Goal: Task Accomplishment & Management: Manage account settings

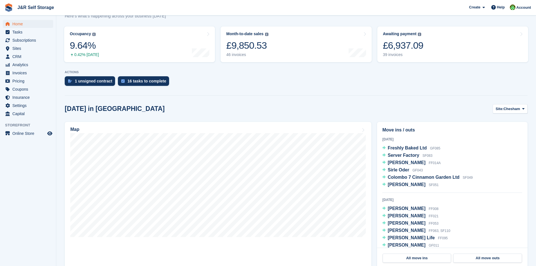
scroll to position [56, 0]
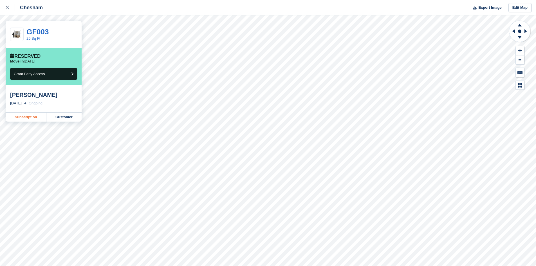
click at [30, 116] on link "Subscription" at bounding box center [26, 117] width 41 height 9
click at [29, 118] on link "Subscription" at bounding box center [26, 117] width 41 height 9
click at [34, 119] on link "Subscription" at bounding box center [26, 117] width 41 height 9
click at [26, 116] on link "Subscription" at bounding box center [26, 117] width 41 height 9
click at [25, 119] on link "Subscription" at bounding box center [26, 117] width 41 height 9
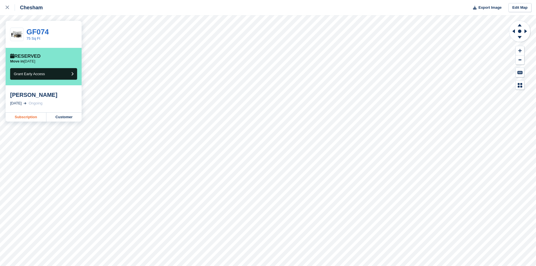
click at [33, 118] on link "Subscription" at bounding box center [26, 117] width 41 height 9
click at [33, 126] on link "Subscription" at bounding box center [26, 123] width 41 height 9
click at [39, 117] on link "Subscription" at bounding box center [26, 117] width 41 height 9
click at [28, 115] on link "Subscription" at bounding box center [26, 117] width 41 height 9
click at [26, 118] on link "Subscription" at bounding box center [26, 117] width 41 height 9
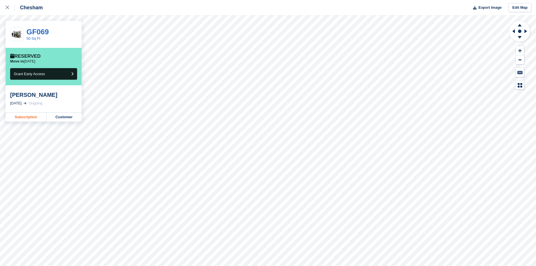
click at [28, 116] on link "Subscription" at bounding box center [26, 117] width 41 height 9
click at [24, 119] on link "Subscription" at bounding box center [26, 117] width 41 height 9
click at [29, 120] on link "Subscription" at bounding box center [26, 117] width 41 height 9
click at [34, 118] on link "Subscription" at bounding box center [26, 117] width 41 height 9
click at [18, 119] on link "Subscription" at bounding box center [26, 117] width 41 height 9
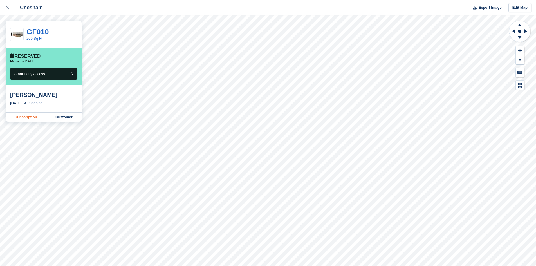
click at [28, 121] on link "Subscription" at bounding box center [26, 117] width 41 height 9
click at [37, 116] on link "Subscription" at bounding box center [26, 117] width 41 height 9
click at [22, 116] on link "Subscription" at bounding box center [26, 117] width 41 height 9
click at [30, 116] on link "Subscription" at bounding box center [26, 117] width 41 height 9
click at [37, 115] on link "Subscription" at bounding box center [26, 117] width 41 height 9
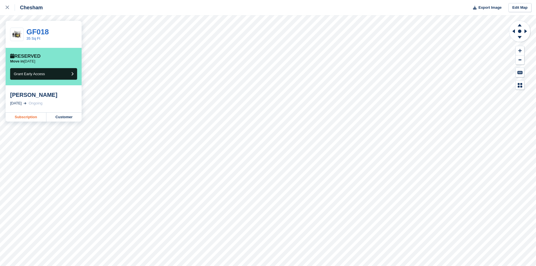
click at [29, 116] on link "Subscription" at bounding box center [26, 117] width 41 height 9
click at [34, 120] on link "Subscription" at bounding box center [26, 117] width 41 height 9
click at [31, 119] on link "Subscription" at bounding box center [26, 117] width 41 height 9
click at [33, 118] on link "Subscription" at bounding box center [26, 117] width 41 height 9
click at [32, 119] on link "Subscription" at bounding box center [26, 123] width 41 height 9
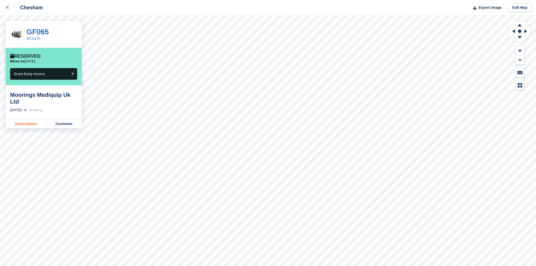
click at [28, 121] on link "Subscription" at bounding box center [26, 123] width 41 height 9
click at [32, 114] on link "Subscription" at bounding box center [26, 117] width 41 height 9
click at [42, 115] on link "Subscription" at bounding box center [26, 117] width 41 height 9
click at [31, 118] on link "Subscription" at bounding box center [26, 117] width 41 height 9
click at [33, 117] on link "Subscription" at bounding box center [26, 117] width 41 height 9
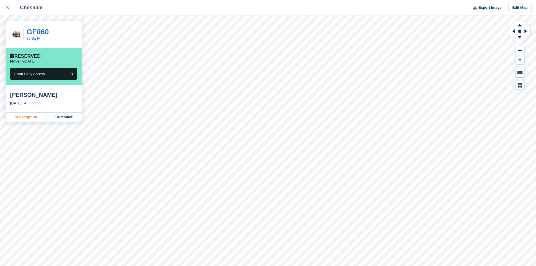
click at [30, 115] on link "Subscription" at bounding box center [26, 117] width 41 height 9
click at [33, 116] on link "Subscription" at bounding box center [26, 117] width 41 height 9
click at [13, 117] on link "Subscription" at bounding box center [26, 117] width 41 height 9
click at [17, 116] on link "Subscription" at bounding box center [26, 117] width 41 height 9
click at [32, 119] on link "Subscription" at bounding box center [26, 123] width 41 height 9
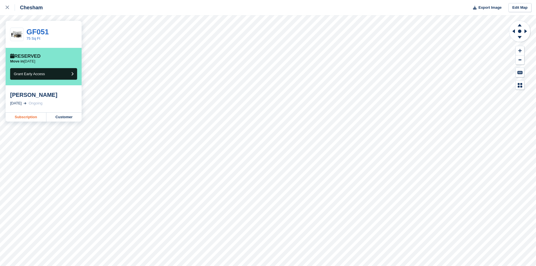
click at [28, 119] on link "Subscription" at bounding box center [26, 117] width 41 height 9
click at [23, 117] on link "Subscription" at bounding box center [26, 117] width 41 height 9
click at [12, 118] on link "Subscription" at bounding box center [26, 117] width 41 height 9
click at [36, 116] on link "Subscription" at bounding box center [26, 117] width 41 height 9
click at [32, 118] on link "Subscription" at bounding box center [26, 117] width 41 height 9
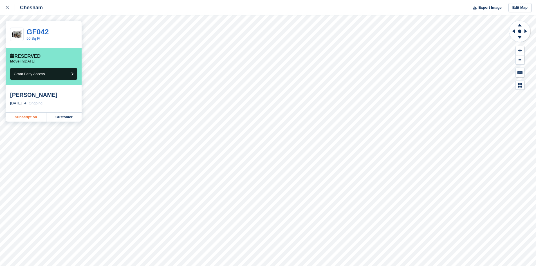
click at [39, 119] on link "Subscription" at bounding box center [26, 117] width 41 height 9
click at [36, 118] on link "Subscription" at bounding box center [26, 117] width 41 height 9
click at [28, 116] on link "Subscription" at bounding box center [26, 117] width 41 height 9
click at [21, 115] on link "Subscription" at bounding box center [26, 117] width 41 height 9
click at [30, 116] on link "Subscription" at bounding box center [26, 117] width 41 height 9
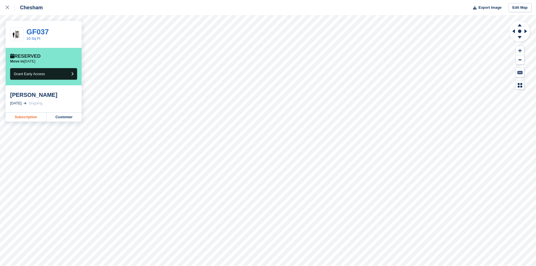
click at [35, 116] on link "Subscription" at bounding box center [26, 117] width 41 height 9
click at [23, 116] on link "Subscription" at bounding box center [26, 117] width 41 height 9
click at [30, 125] on link "Subscription" at bounding box center [26, 123] width 41 height 9
click at [33, 120] on link "Subscription" at bounding box center [26, 117] width 41 height 9
click at [23, 123] on link "Subscription" at bounding box center [26, 123] width 41 height 9
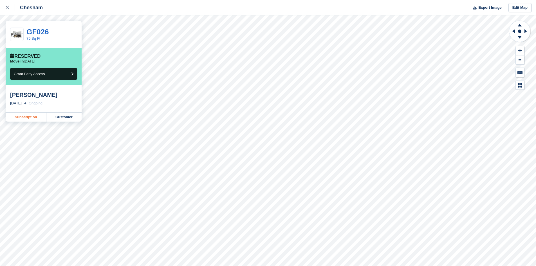
click at [38, 118] on link "Subscription" at bounding box center [26, 117] width 41 height 9
click at [37, 125] on link "Subscription" at bounding box center [26, 123] width 41 height 9
click at [28, 115] on link "Subscription" at bounding box center [26, 117] width 41 height 9
click at [32, 117] on link "Subscription" at bounding box center [26, 117] width 41 height 9
click at [39, 118] on link "Subscription" at bounding box center [26, 117] width 41 height 9
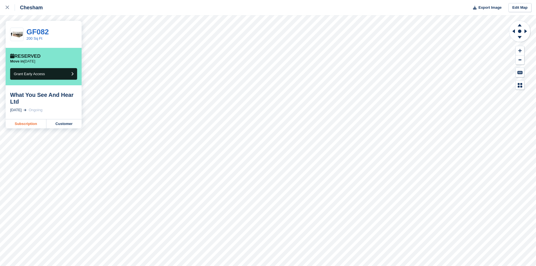
click at [37, 121] on link "Subscription" at bounding box center [26, 123] width 41 height 9
click at [30, 114] on link "Subscription" at bounding box center [26, 117] width 41 height 9
click at [29, 128] on link "Subscription" at bounding box center [26, 123] width 41 height 9
click at [22, 116] on link "Subscription" at bounding box center [26, 117] width 41 height 9
click at [40, 119] on link "Subscription" at bounding box center [26, 117] width 41 height 9
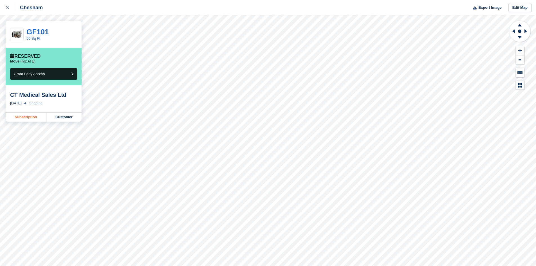
click at [38, 119] on link "Subscription" at bounding box center [26, 117] width 41 height 9
click at [32, 117] on link "Subscription" at bounding box center [26, 117] width 41 height 9
click at [518, 48] on button at bounding box center [520, 50] width 8 height 9
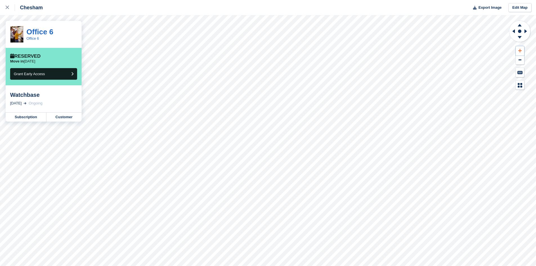
click at [518, 48] on button at bounding box center [520, 50] width 8 height 9
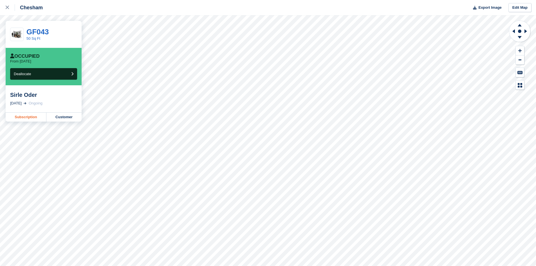
click at [23, 115] on link "Subscription" at bounding box center [26, 117] width 41 height 9
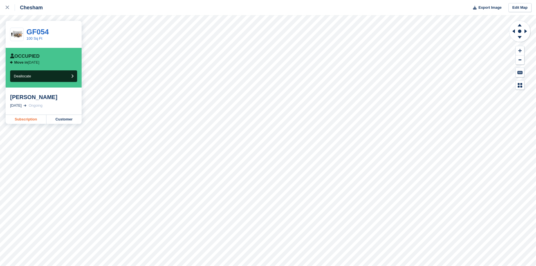
click at [30, 124] on link "Subscription" at bounding box center [26, 119] width 41 height 9
click at [36, 121] on link "Subscription" at bounding box center [26, 119] width 41 height 9
click at [5, 9] on link at bounding box center [7, 7] width 15 height 15
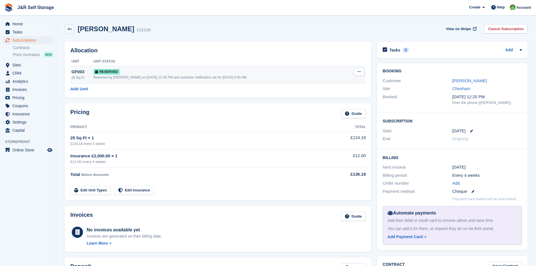
click at [364, 72] on button at bounding box center [359, 72] width 10 height 8
click at [345, 82] on p "Grant Early Access" at bounding box center [337, 82] width 49 height 7
click at [358, 72] on icon at bounding box center [359, 72] width 3 height 4
click at [357, 81] on p "Grant Early Access" at bounding box center [337, 82] width 49 height 7
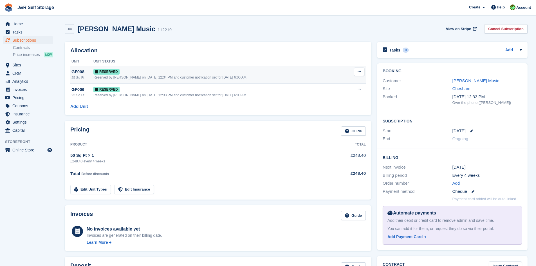
click at [359, 73] on icon at bounding box center [359, 72] width 3 height 4
click at [356, 80] on p "Grant Early Access" at bounding box center [337, 82] width 49 height 7
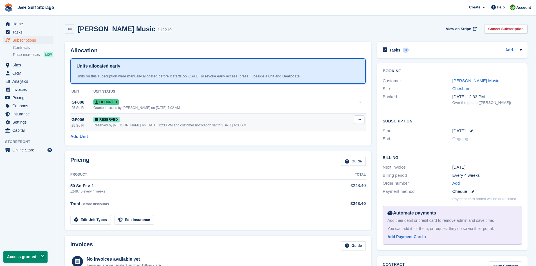
click at [359, 120] on icon at bounding box center [359, 120] width 3 height 4
click at [332, 132] on p "Grant Early Access" at bounding box center [337, 130] width 49 height 7
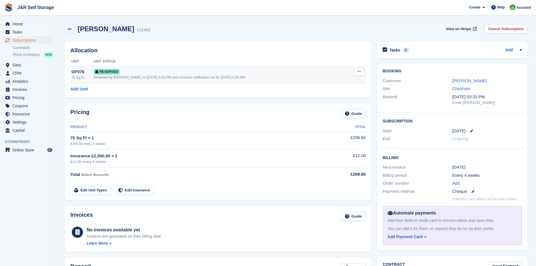
click at [362, 71] on button at bounding box center [359, 72] width 10 height 8
drag, startPoint x: 350, startPoint y: 81, endPoint x: 295, endPoint y: 25, distance: 78.0
click at [350, 81] on p "Grant Early Access" at bounding box center [337, 82] width 49 height 7
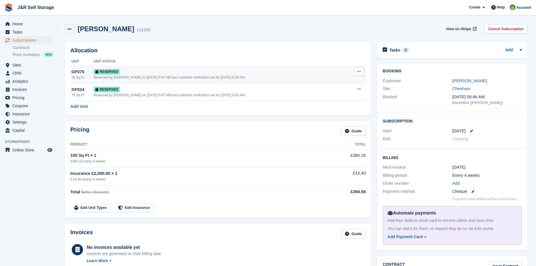
click at [358, 73] on icon at bounding box center [359, 72] width 3 height 4
drag, startPoint x: 351, startPoint y: 80, endPoint x: 294, endPoint y: 28, distance: 76.9
click at [351, 80] on p "Grant Early Access" at bounding box center [337, 82] width 49 height 7
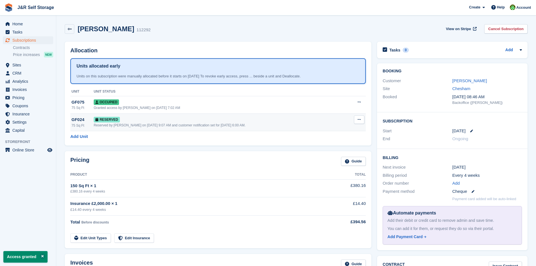
click at [358, 120] on icon at bounding box center [359, 120] width 3 height 4
click at [345, 128] on p "Grant Early Access" at bounding box center [337, 130] width 49 height 7
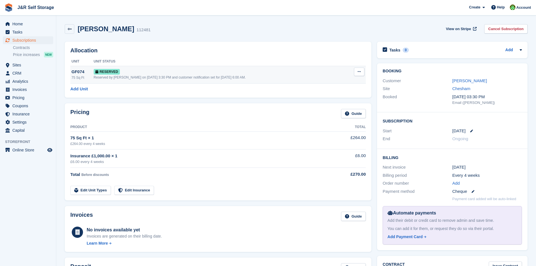
click at [359, 71] on icon at bounding box center [359, 72] width 3 height 4
click at [344, 77] on div "Grant Early Access Deallocate" at bounding box center [337, 89] width 54 height 24
click at [343, 79] on div "Grant Early Access Deallocate" at bounding box center [337, 89] width 54 height 24
click at [340, 82] on p "Grant Early Access" at bounding box center [337, 82] width 49 height 7
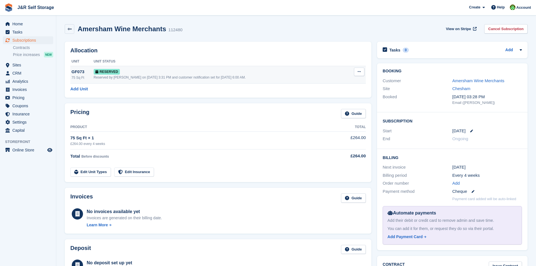
click at [363, 72] on button at bounding box center [359, 72] width 10 height 8
click at [340, 78] on div "Grant Early Access Deallocate" at bounding box center [337, 89] width 54 height 24
drag, startPoint x: 339, startPoint y: 81, endPoint x: 296, endPoint y: 32, distance: 65.0
click at [339, 81] on p "Grant Early Access" at bounding box center [337, 82] width 49 height 7
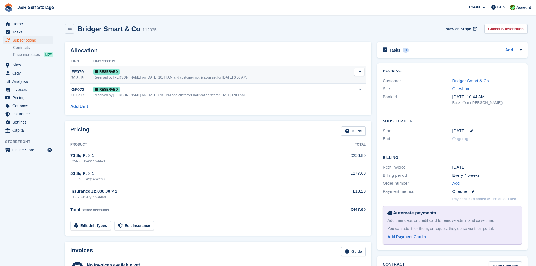
click at [359, 75] on button at bounding box center [359, 72] width 10 height 8
click at [358, 82] on p "Grant Early Access" at bounding box center [337, 82] width 49 height 7
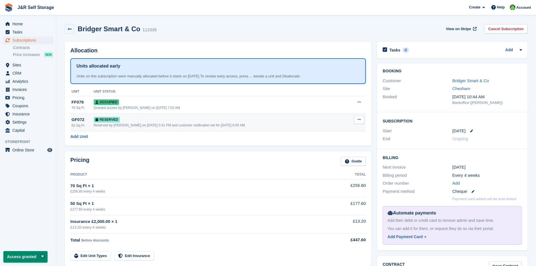
click at [358, 123] on button at bounding box center [359, 119] width 10 height 8
click at [320, 129] on p "Grant Early Access" at bounding box center [337, 130] width 49 height 7
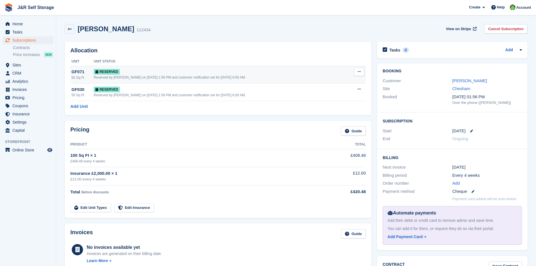
click at [358, 71] on icon at bounding box center [359, 72] width 3 height 4
click at [350, 80] on p "Grant Early Access" at bounding box center [337, 82] width 49 height 7
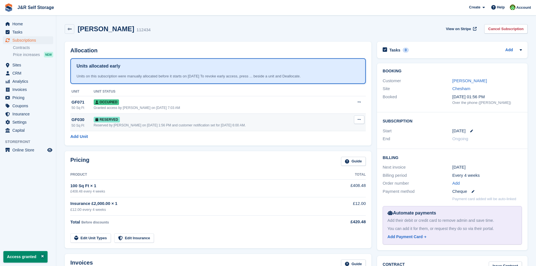
click at [361, 120] on icon at bounding box center [359, 120] width 3 height 4
click at [333, 131] on p "Grant Early Access" at bounding box center [337, 130] width 49 height 7
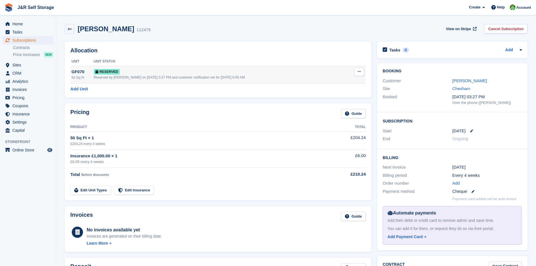
click at [358, 69] on button at bounding box center [359, 72] width 10 height 8
click at [338, 81] on p "Grant Early Access" at bounding box center [337, 82] width 49 height 7
click at [362, 71] on button at bounding box center [359, 72] width 10 height 8
click at [334, 86] on p "Grant Early Access" at bounding box center [337, 82] width 49 height 7
click at [360, 74] on button at bounding box center [359, 72] width 10 height 8
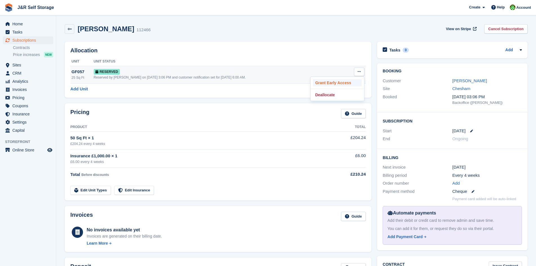
click at [353, 82] on p "Grant Early Access" at bounding box center [337, 82] width 49 height 7
click at [358, 72] on icon at bounding box center [359, 72] width 3 height 4
click at [346, 86] on p "Grant Early Access" at bounding box center [337, 82] width 49 height 7
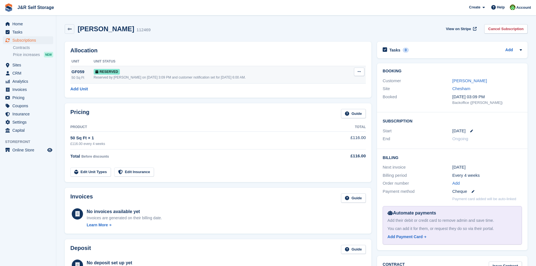
click at [356, 71] on button at bounding box center [359, 72] width 10 height 8
click at [333, 82] on p "Grant Early Access" at bounding box center [337, 82] width 49 height 7
click at [359, 71] on icon at bounding box center [359, 72] width 3 height 4
click at [321, 87] on div "Grant Early Access Deallocate" at bounding box center [337, 89] width 54 height 24
click at [321, 85] on p "Grant Early Access" at bounding box center [337, 82] width 49 height 7
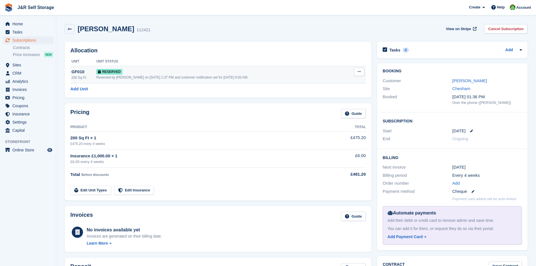
click at [361, 74] on button at bounding box center [359, 72] width 10 height 8
click at [348, 84] on p "Grant Early Access" at bounding box center [337, 82] width 49 height 7
click at [357, 71] on button at bounding box center [359, 72] width 10 height 8
click at [350, 77] on div "Grant Early Access Deallocate" at bounding box center [337, 89] width 54 height 24
click at [349, 83] on p "Grant Early Access" at bounding box center [337, 82] width 49 height 7
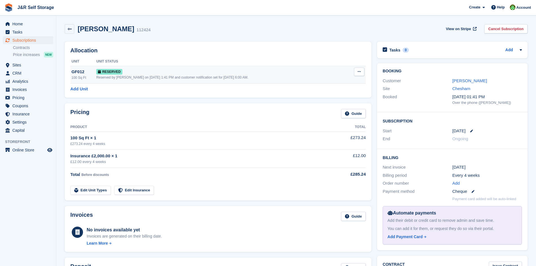
click at [356, 72] on button at bounding box center [359, 72] width 10 height 8
click at [354, 79] on p "Grant Early Access" at bounding box center [337, 82] width 49 height 7
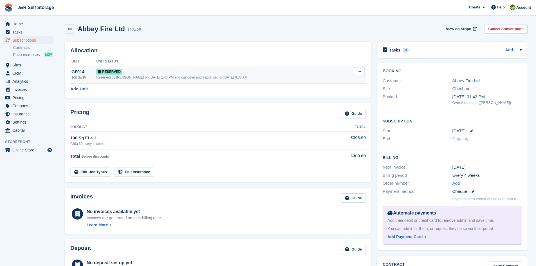
click at [358, 70] on icon at bounding box center [359, 72] width 3 height 4
click at [333, 84] on p "Grant Early Access" at bounding box center [337, 82] width 49 height 7
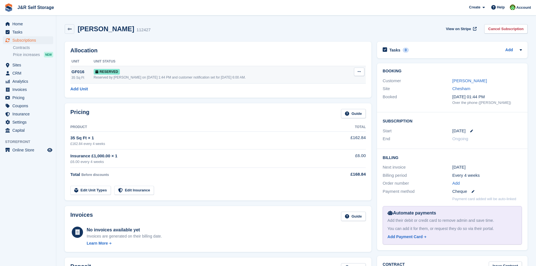
click at [359, 72] on icon at bounding box center [359, 72] width 3 height 4
click at [354, 80] on p "Grant Early Access" at bounding box center [337, 82] width 49 height 7
click at [361, 71] on button at bounding box center [359, 72] width 10 height 8
click at [351, 84] on p "Grant Early Access" at bounding box center [337, 82] width 49 height 7
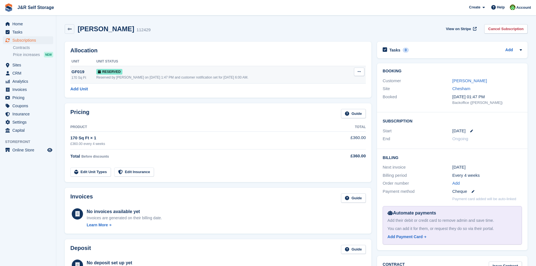
click at [356, 75] on button at bounding box center [359, 72] width 10 height 8
click at [357, 81] on p "Grant Early Access" at bounding box center [337, 82] width 49 height 7
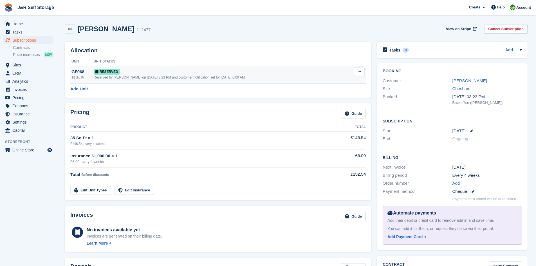
click at [358, 71] on icon at bounding box center [359, 72] width 3 height 4
click at [350, 84] on p "Grant Early Access" at bounding box center [337, 82] width 49 height 7
click at [358, 73] on icon at bounding box center [359, 72] width 3 height 4
drag, startPoint x: 341, startPoint y: 89, endPoint x: 340, endPoint y: 86, distance: 3.8
click at [340, 86] on div "Grant Early Access Deallocate" at bounding box center [337, 89] width 54 height 24
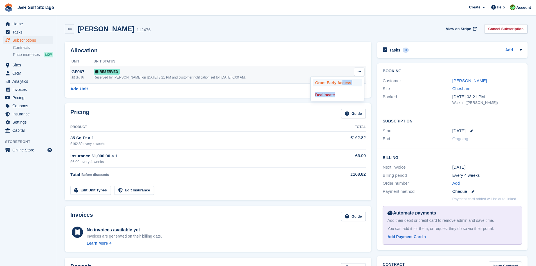
click at [340, 85] on p "Grant Early Access" at bounding box center [337, 82] width 49 height 7
drag, startPoint x: 0, startPoint y: 0, endPoint x: 359, endPoint y: 69, distance: 365.9
click at [359, 69] on button at bounding box center [359, 72] width 10 height 8
click at [339, 84] on p "Grant Early Access" at bounding box center [337, 82] width 49 height 7
click at [358, 73] on icon at bounding box center [359, 72] width 3 height 4
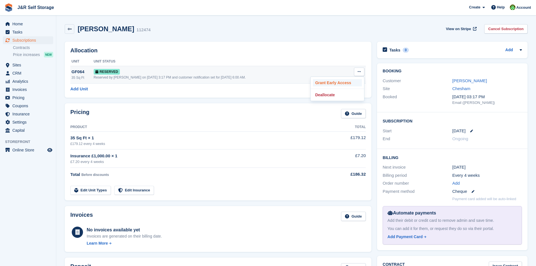
click at [349, 80] on p "Grant Early Access" at bounding box center [337, 82] width 49 height 7
click at [355, 74] on button at bounding box center [359, 72] width 10 height 8
click at [342, 83] on p "Grant Early Access" at bounding box center [337, 82] width 49 height 7
click at [357, 70] on button at bounding box center [359, 72] width 10 height 8
click at [331, 88] on div "Grant Early Access Deallocate" at bounding box center [337, 89] width 54 height 24
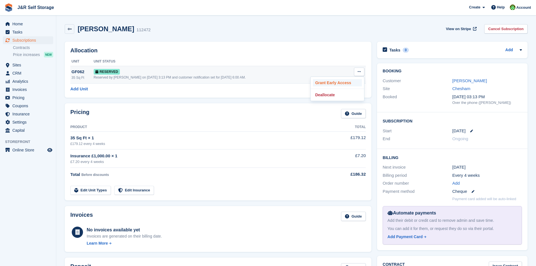
click at [329, 84] on p "Grant Early Access" at bounding box center [337, 82] width 49 height 7
click at [357, 74] on button at bounding box center [359, 72] width 10 height 8
click at [340, 85] on p "Grant Early Access" at bounding box center [337, 82] width 49 height 7
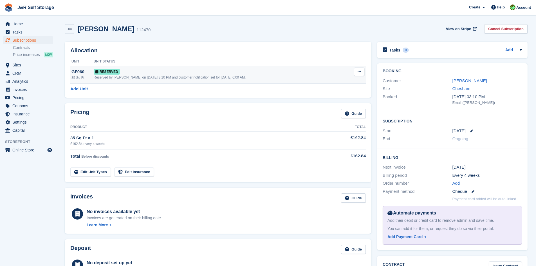
click at [360, 72] on icon at bounding box center [359, 72] width 3 height 4
click at [345, 81] on p "Grant Early Access" at bounding box center [337, 82] width 49 height 7
click at [358, 70] on icon at bounding box center [359, 72] width 3 height 4
click at [349, 83] on p "Grant Early Access" at bounding box center [337, 82] width 49 height 7
click at [361, 73] on button at bounding box center [359, 72] width 10 height 8
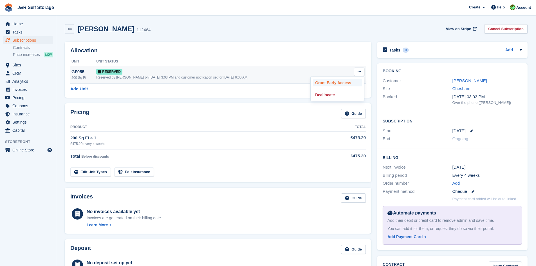
click at [344, 84] on p "Grant Early Access" at bounding box center [337, 82] width 49 height 7
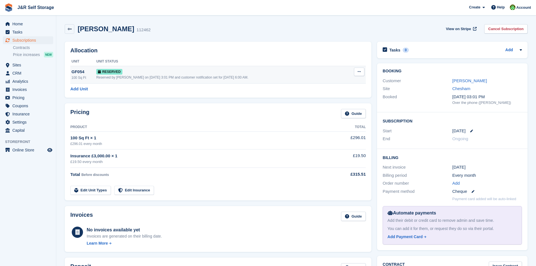
click at [357, 72] on button at bounding box center [359, 72] width 10 height 8
click at [347, 77] on div "Grant Early Access Deallocate" at bounding box center [337, 89] width 54 height 24
click at [343, 82] on p "Grant Early Access" at bounding box center [337, 82] width 49 height 7
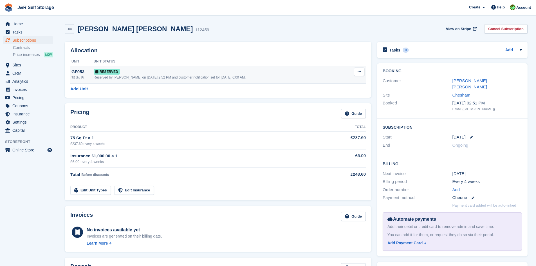
click at [360, 70] on icon at bounding box center [359, 72] width 3 height 4
click at [333, 83] on p "Grant Early Access" at bounding box center [337, 82] width 49 height 7
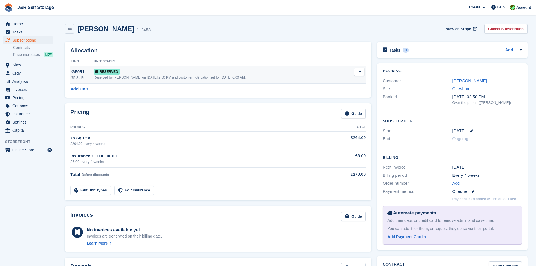
click at [358, 72] on icon at bounding box center [359, 72] width 3 height 4
click at [341, 84] on p "Grant Early Access" at bounding box center [337, 82] width 49 height 7
click at [356, 71] on button at bounding box center [359, 72] width 10 height 8
click at [343, 82] on p "Grant Early Access" at bounding box center [337, 82] width 49 height 7
click at [362, 72] on button at bounding box center [359, 72] width 10 height 8
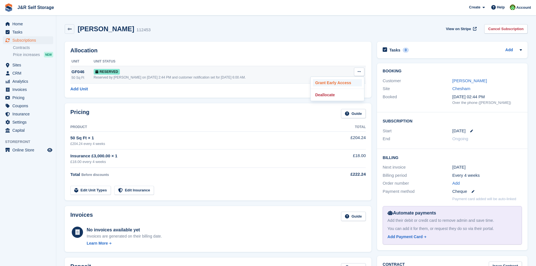
click at [337, 80] on p "Grant Early Access" at bounding box center [337, 82] width 49 height 7
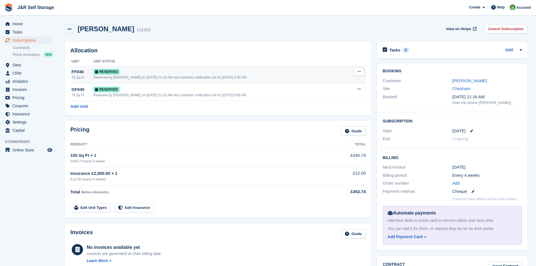
click at [361, 70] on button at bounding box center [359, 72] width 10 height 8
click at [353, 78] on div "Grant Early Access Deallocate" at bounding box center [337, 89] width 54 height 24
click at [351, 80] on p "Grant Early Access" at bounding box center [337, 82] width 49 height 7
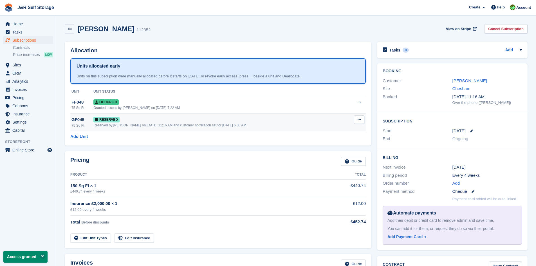
click at [360, 117] on button at bounding box center [359, 119] width 10 height 8
click at [343, 133] on p "Grant Early Access" at bounding box center [337, 130] width 49 height 7
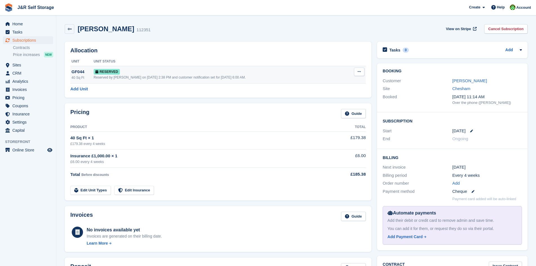
click at [360, 72] on icon at bounding box center [359, 72] width 3 height 4
click at [342, 83] on p "Grant Early Access" at bounding box center [337, 82] width 49 height 7
click at [358, 72] on icon at bounding box center [359, 72] width 3 height 4
click at [340, 80] on p "Grant Early Access" at bounding box center [337, 82] width 49 height 7
click at [356, 73] on button at bounding box center [359, 72] width 10 height 8
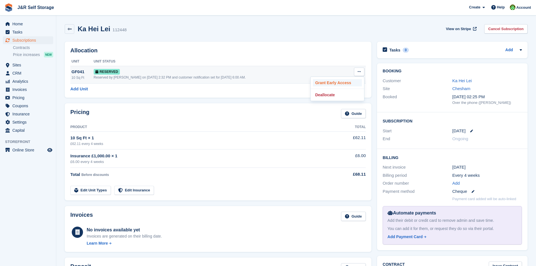
click at [353, 83] on p "Grant Early Access" at bounding box center [337, 82] width 49 height 7
click at [360, 71] on icon at bounding box center [359, 72] width 3 height 4
click at [344, 82] on p "Grant Early Access" at bounding box center [337, 82] width 49 height 7
click at [358, 72] on icon at bounding box center [359, 72] width 3 height 4
click at [335, 84] on p "Grant Early Access" at bounding box center [337, 82] width 49 height 7
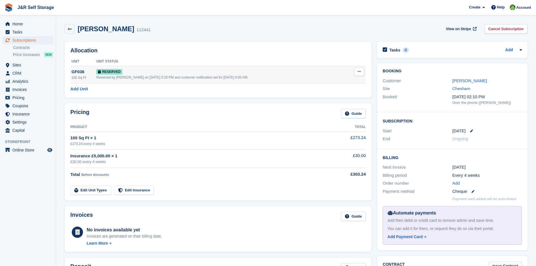
click at [359, 71] on icon at bounding box center [359, 72] width 3 height 4
click at [346, 77] on div "Grant Early Access Deallocate" at bounding box center [337, 89] width 54 height 24
click at [343, 80] on p "Grant Early Access" at bounding box center [337, 82] width 49 height 7
click at [355, 72] on button at bounding box center [359, 72] width 10 height 8
click at [348, 81] on p "Grant Early Access" at bounding box center [337, 82] width 49 height 7
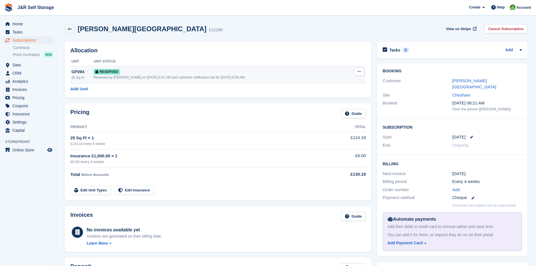
click at [360, 73] on icon at bounding box center [359, 72] width 3 height 4
click at [353, 82] on p "Grant Early Access" at bounding box center [337, 82] width 49 height 7
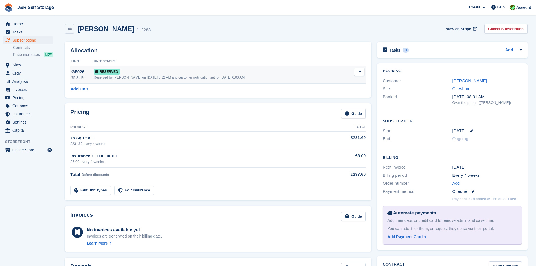
click at [360, 69] on button at bounding box center [359, 72] width 10 height 8
click at [349, 81] on p "Grant Early Access" at bounding box center [337, 82] width 49 height 7
click at [361, 71] on button at bounding box center [359, 72] width 10 height 8
click at [345, 80] on p "Grant Early Access" at bounding box center [337, 82] width 49 height 7
click at [355, 74] on button at bounding box center [359, 72] width 10 height 8
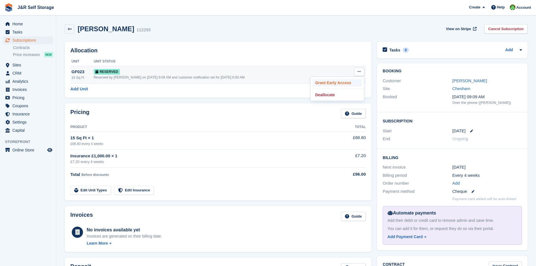
click at [343, 84] on p "Grant Early Access" at bounding box center [337, 82] width 49 height 7
click at [359, 68] on button at bounding box center [359, 72] width 10 height 8
click at [351, 81] on p "Grant Early Access" at bounding box center [337, 82] width 49 height 7
click at [358, 71] on icon at bounding box center [359, 72] width 3 height 4
click at [347, 78] on div "Grant Early Access Deallocate" at bounding box center [337, 89] width 54 height 24
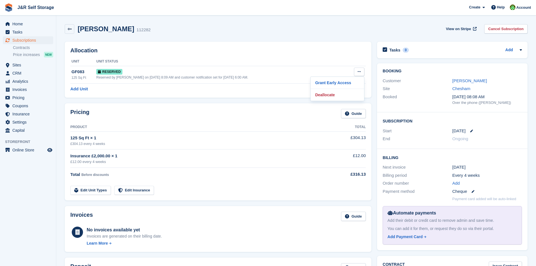
drag, startPoint x: 345, startPoint y: 81, endPoint x: 296, endPoint y: 27, distance: 73.1
click at [345, 81] on p "Grant Early Access" at bounding box center [337, 82] width 49 height 7
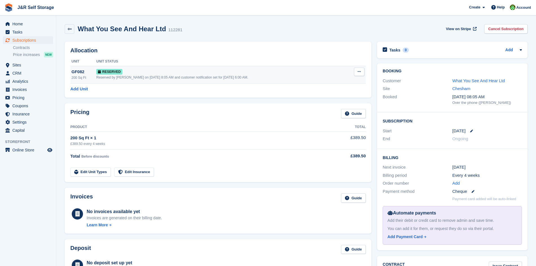
click at [356, 71] on button at bounding box center [359, 72] width 10 height 8
click at [327, 80] on p "Grant Early Access" at bounding box center [337, 82] width 49 height 7
click at [362, 72] on button at bounding box center [359, 72] width 10 height 8
click at [344, 80] on p "Grant Early Access" at bounding box center [337, 82] width 49 height 7
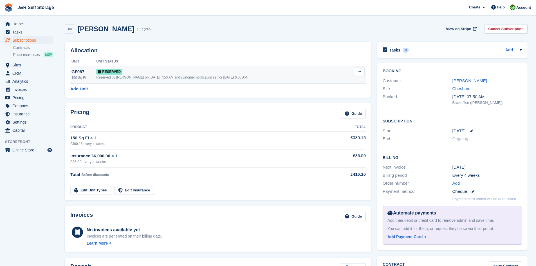
click at [358, 71] on icon at bounding box center [359, 72] width 3 height 4
click at [326, 80] on p "Grant Early Access" at bounding box center [337, 82] width 49 height 7
click at [361, 69] on button at bounding box center [359, 72] width 10 height 8
click at [347, 80] on p "Grant Early Access" at bounding box center [337, 82] width 49 height 7
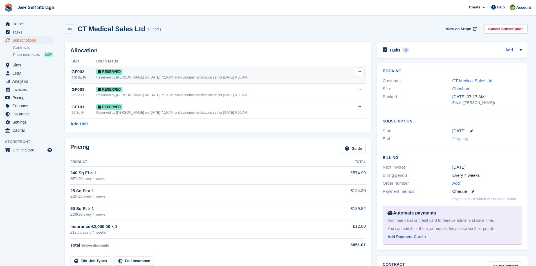
click at [358, 69] on button at bounding box center [359, 72] width 10 height 8
click at [352, 78] on div "Grant Early Access Deallocate" at bounding box center [337, 89] width 54 height 24
click at [352, 79] on p "Grant Early Access" at bounding box center [337, 82] width 49 height 7
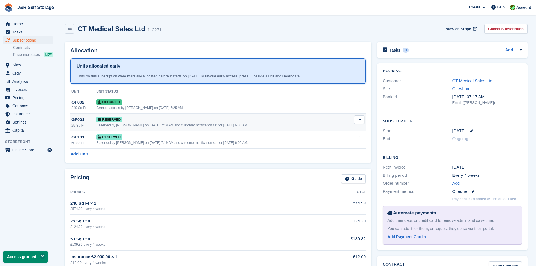
click at [357, 115] on button at bounding box center [359, 119] width 10 height 8
click at [347, 130] on p "Grant Early Access" at bounding box center [337, 130] width 49 height 7
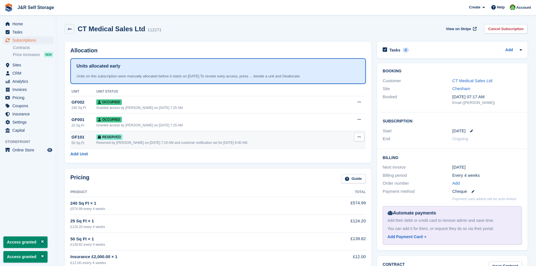
click at [357, 139] on button at bounding box center [359, 137] width 10 height 8
click at [326, 145] on p "Grant Early Access" at bounding box center [337, 147] width 49 height 7
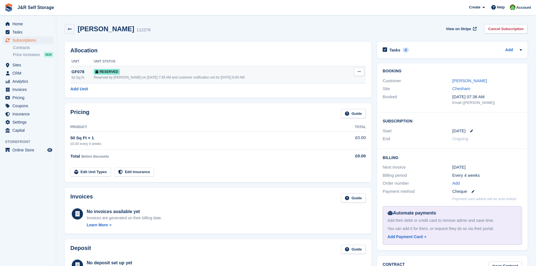
click at [359, 70] on icon at bounding box center [359, 72] width 3 height 4
click at [339, 79] on p "Grant Early Access" at bounding box center [337, 82] width 49 height 7
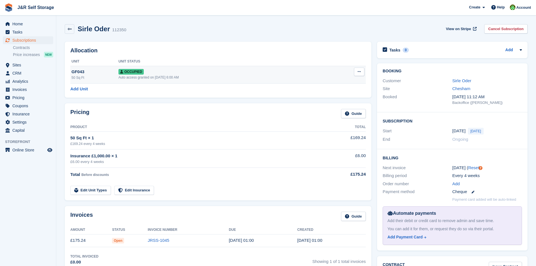
click at [360, 71] on icon at bounding box center [359, 72] width 3 height 4
click at [332, 90] on p "Repossess" at bounding box center [337, 89] width 49 height 7
click at [360, 74] on button at bounding box center [359, 72] width 10 height 8
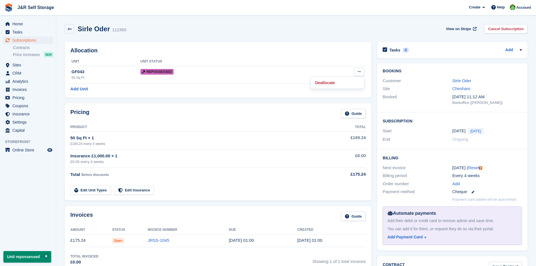
click at [236, 91] on div "Add Unit" at bounding box center [217, 89] width 295 height 6
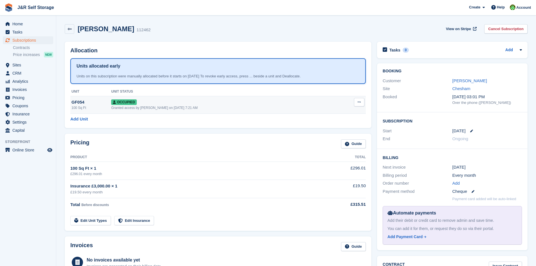
click at [125, 99] on span "Occupied" at bounding box center [123, 102] width 25 height 6
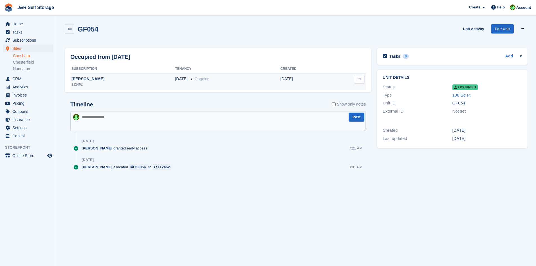
click at [361, 79] on icon at bounding box center [359, 79] width 3 height 4
click at [68, 32] on link at bounding box center [70, 29] width 10 height 10
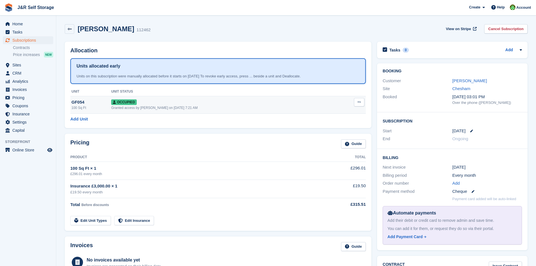
click at [362, 102] on button at bounding box center [359, 102] width 10 height 8
click at [341, 116] on p "Overlock" at bounding box center [337, 112] width 49 height 7
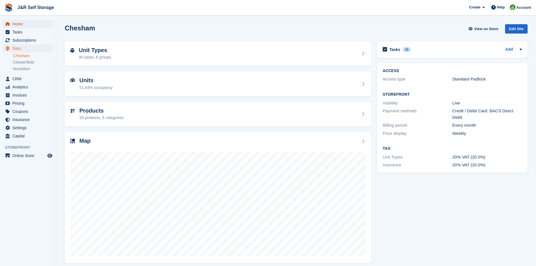
click at [10, 24] on span "menu" at bounding box center [7, 24] width 7 height 7
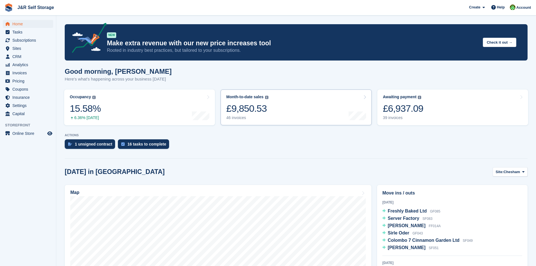
click at [305, 117] on link "Month-to-date sales The sum of all finalised invoices generated this month to d…" at bounding box center [296, 107] width 151 height 36
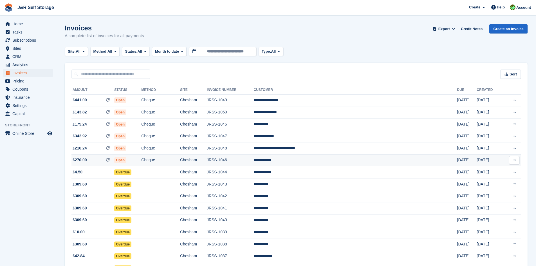
click at [365, 162] on td "**********" at bounding box center [355, 160] width 203 height 12
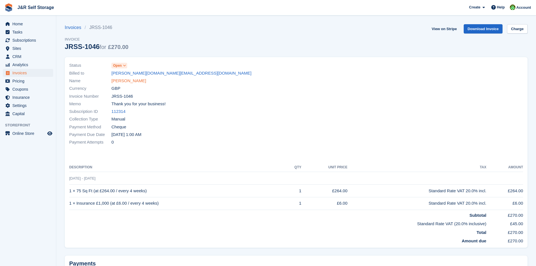
click at [119, 83] on link "John Beeston" at bounding box center [128, 81] width 35 height 6
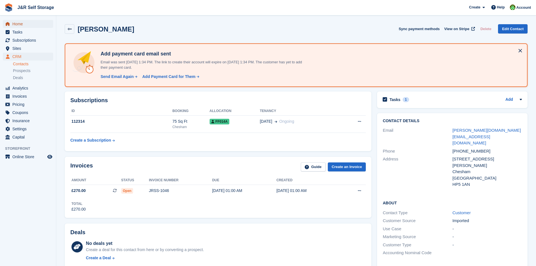
click at [17, 25] on span "Home" at bounding box center [29, 24] width 34 height 8
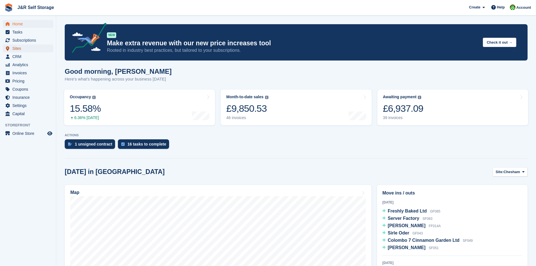
drag, startPoint x: 20, startPoint y: 49, endPoint x: 27, endPoint y: 52, distance: 7.9
click at [20, 49] on span "Sites" at bounding box center [29, 48] width 34 height 8
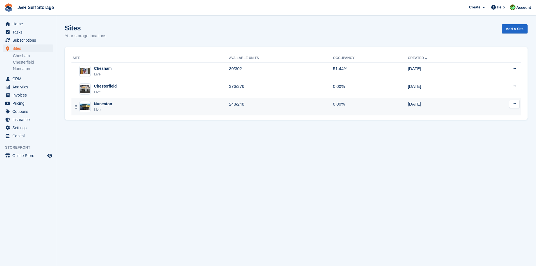
click at [121, 107] on div "Nuneaton Live" at bounding box center [151, 107] width 156 height 12
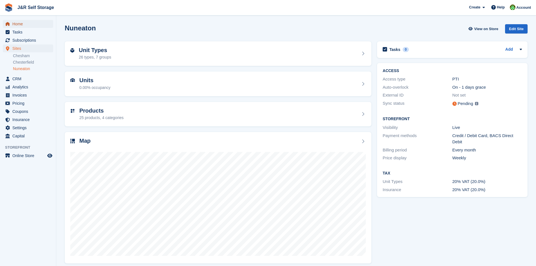
click at [17, 24] on span "Home" at bounding box center [29, 24] width 34 height 8
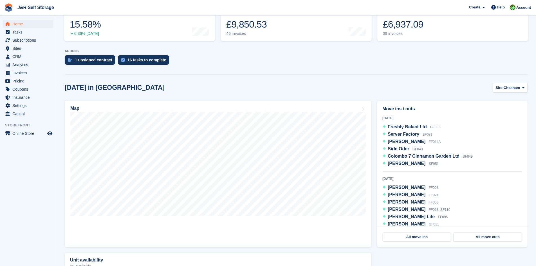
scroll to position [84, 0]
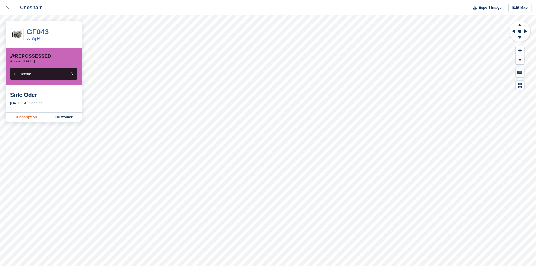
click at [34, 116] on link "Subscription" at bounding box center [26, 117] width 41 height 9
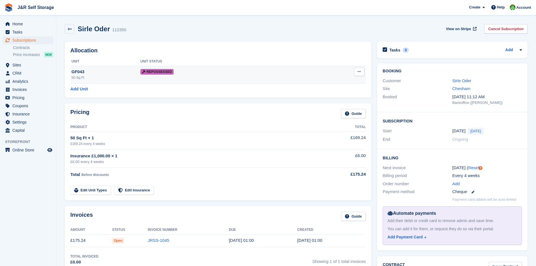
click at [359, 70] on icon at bounding box center [359, 72] width 3 height 4
click at [187, 86] on div "Add Unit" at bounding box center [217, 89] width 295 height 6
